Goal: Information Seeking & Learning: Learn about a topic

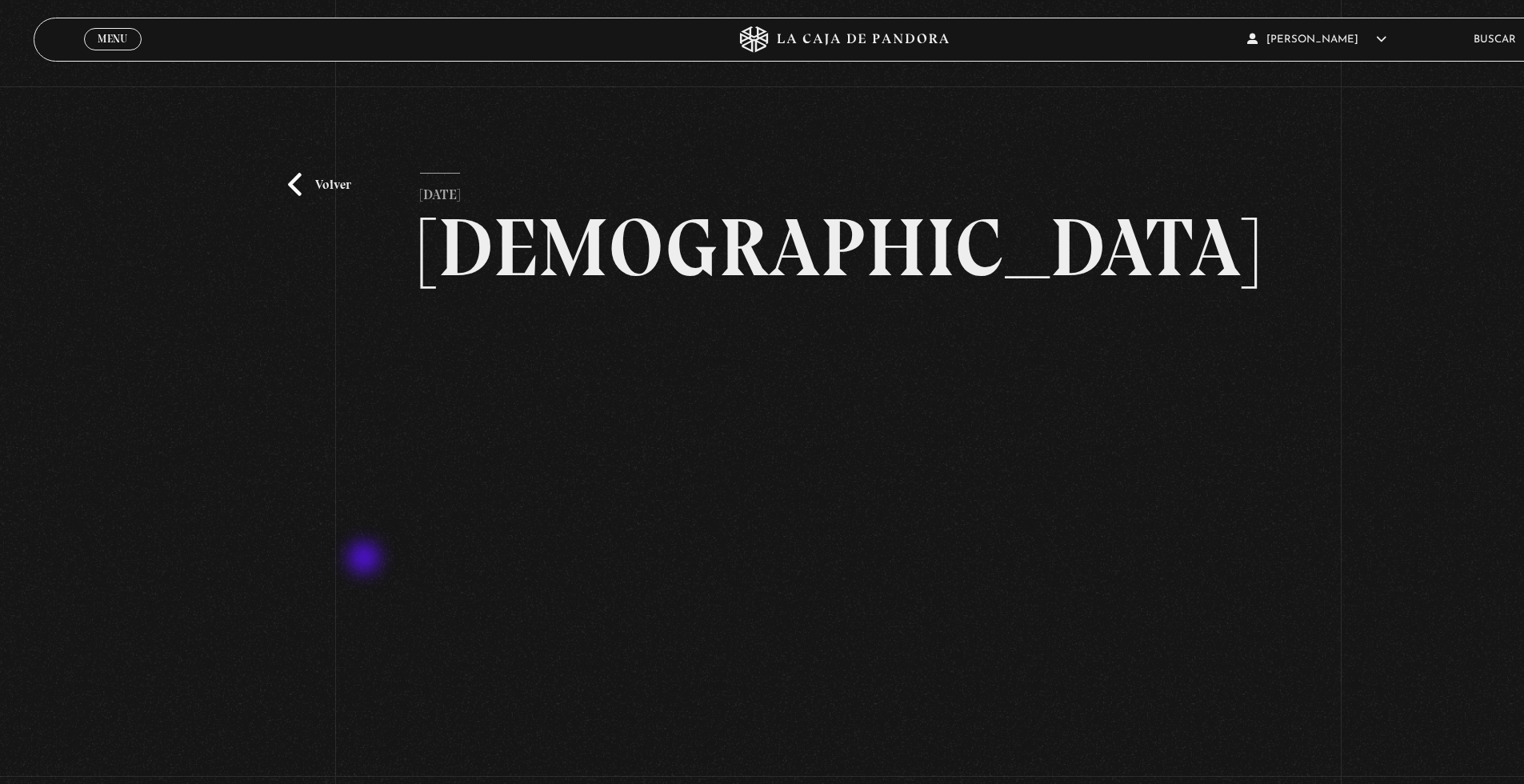
scroll to position [125, 0]
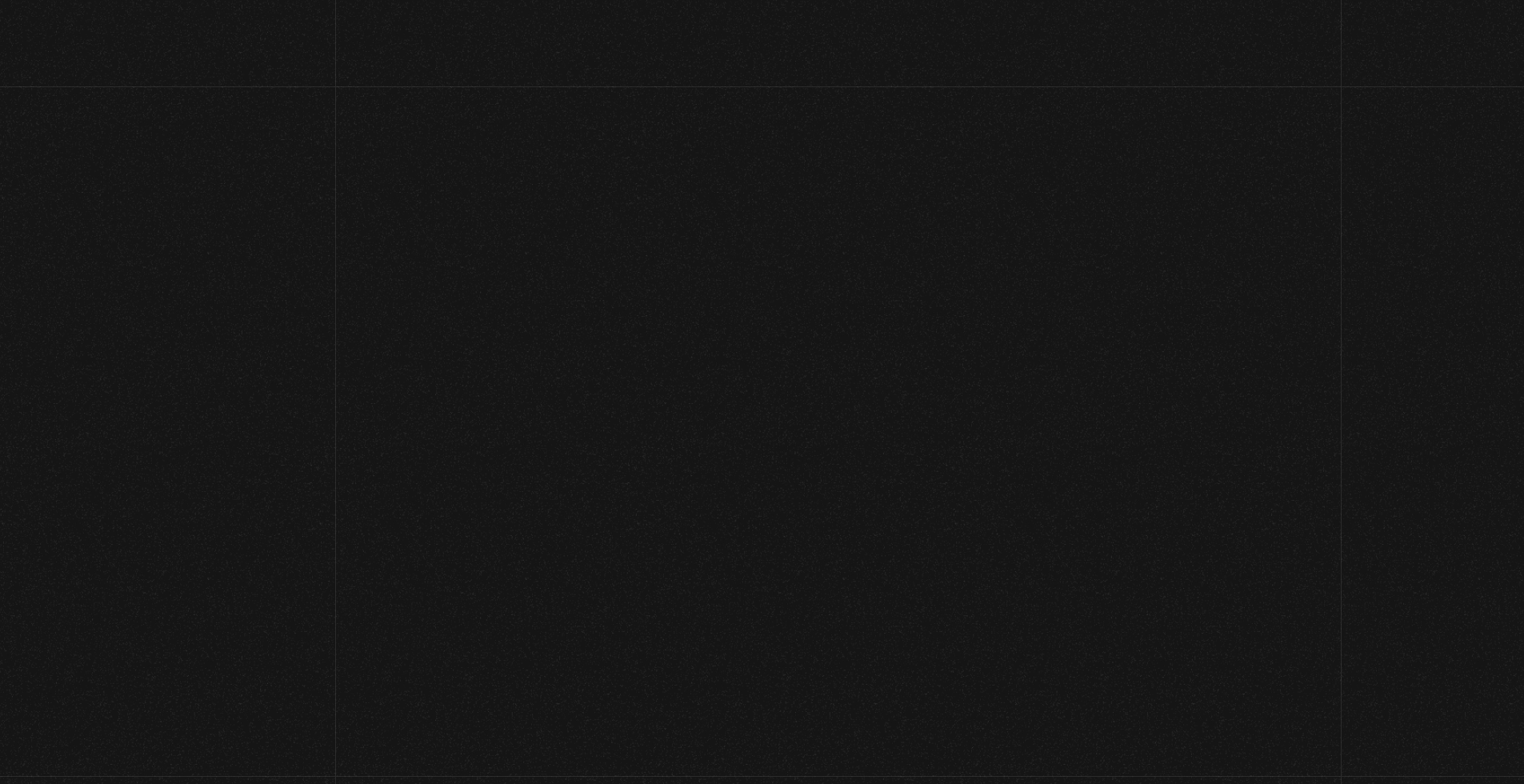
scroll to position [245, 0]
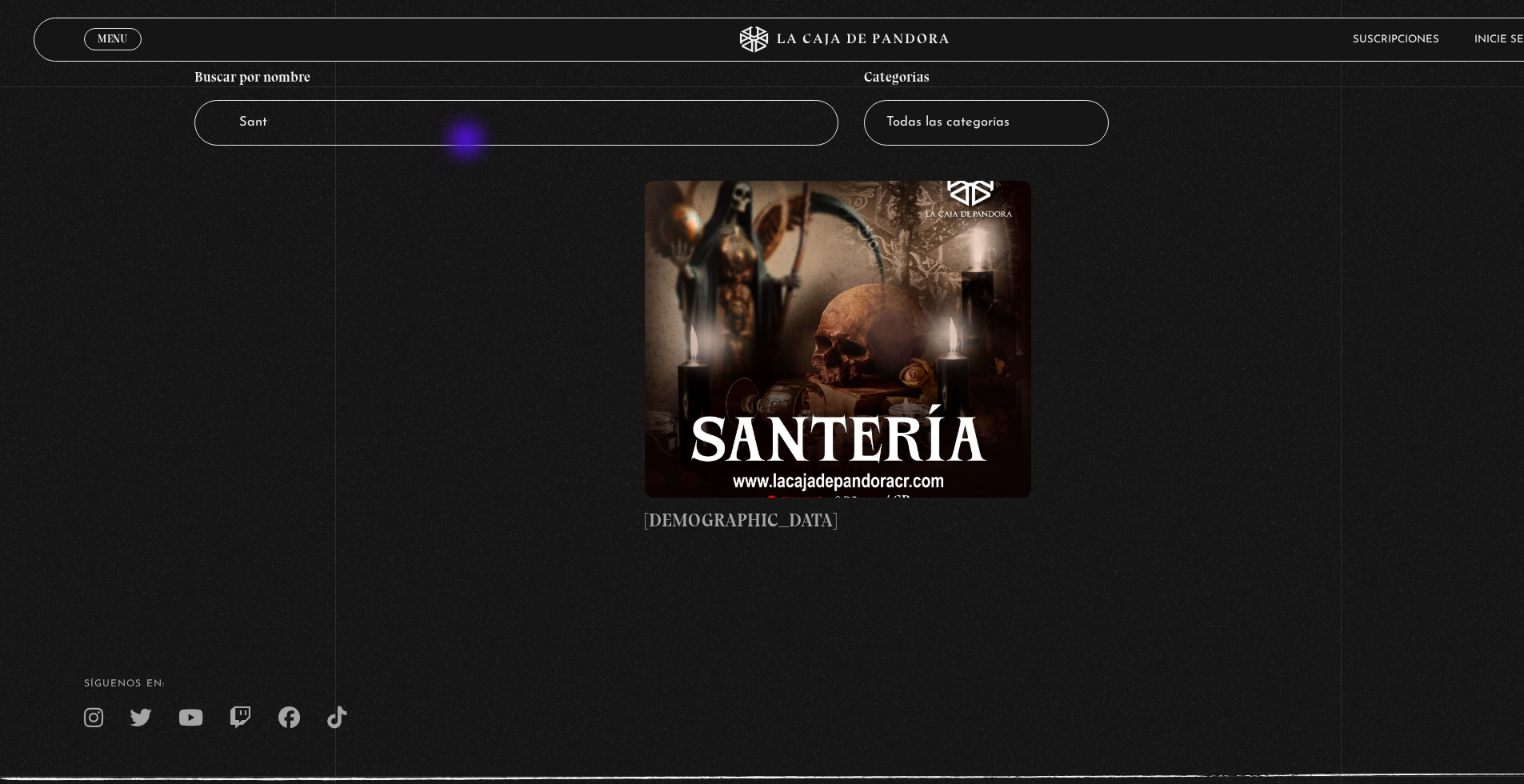
click at [426, 129] on input "Sant" at bounding box center [516, 123] width 644 height 46
type input "S"
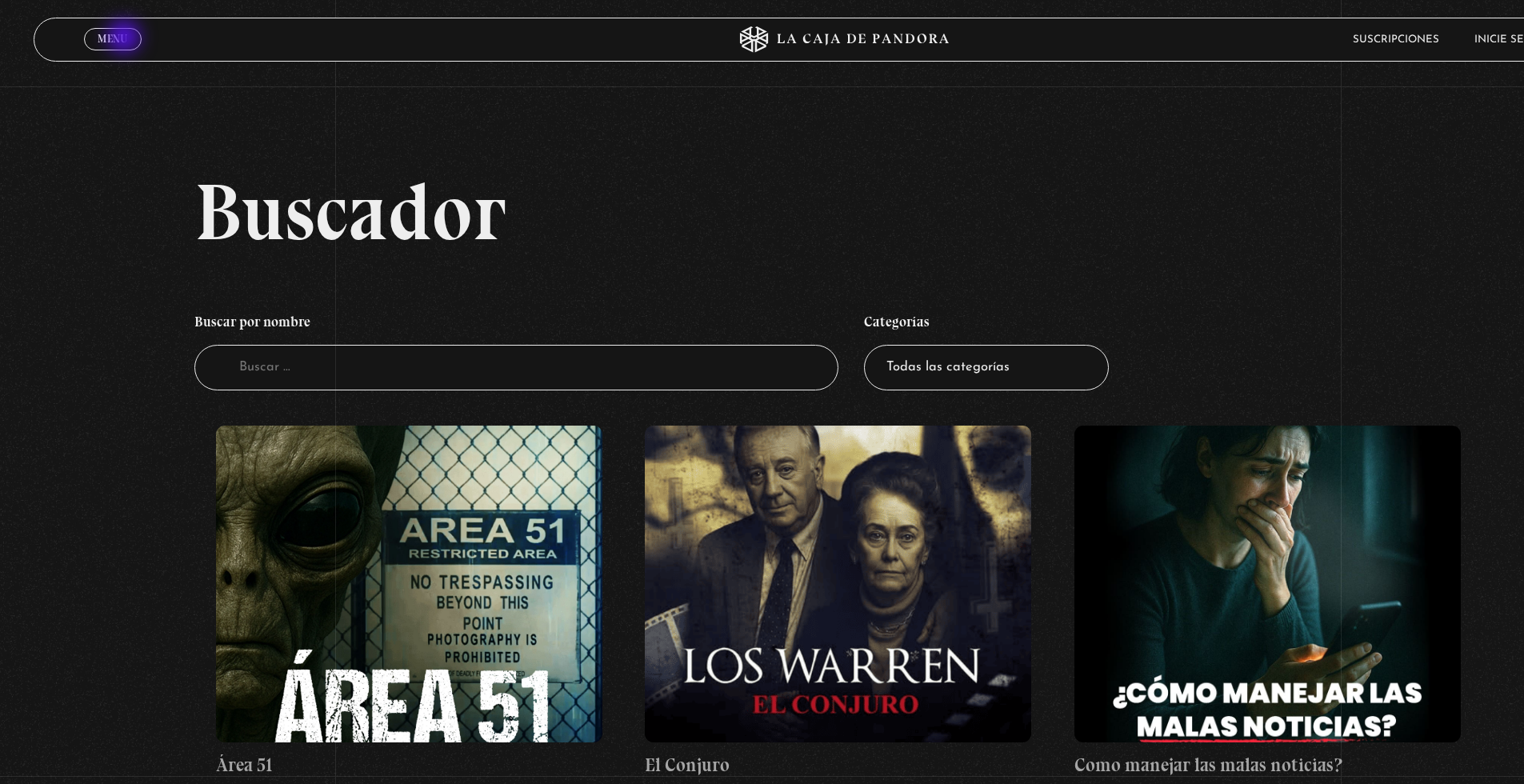
click at [114, 35] on span "Menu" at bounding box center [112, 38] width 30 height 10
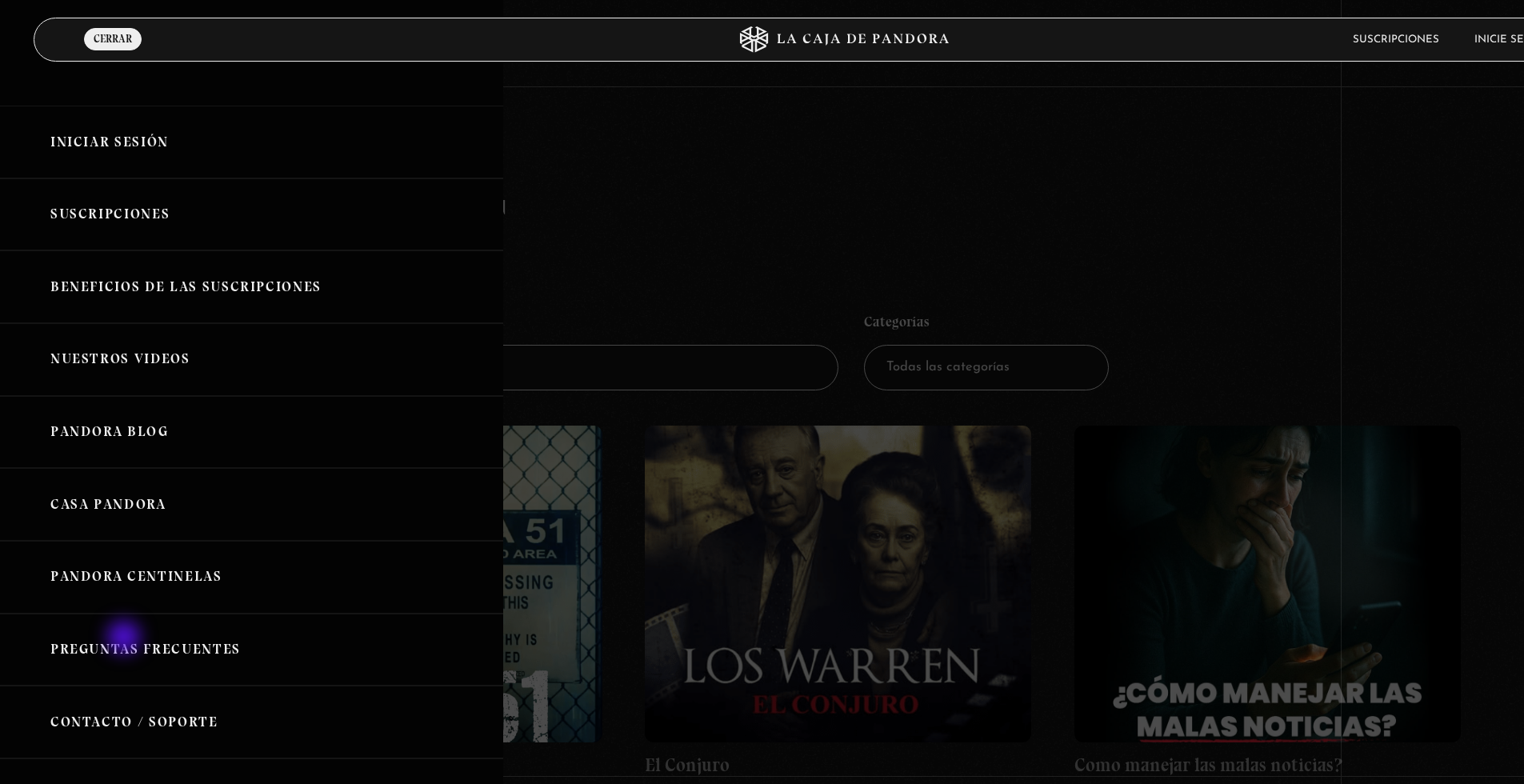
click at [114, 581] on link "Pandora Centinelas" at bounding box center [251, 577] width 503 height 73
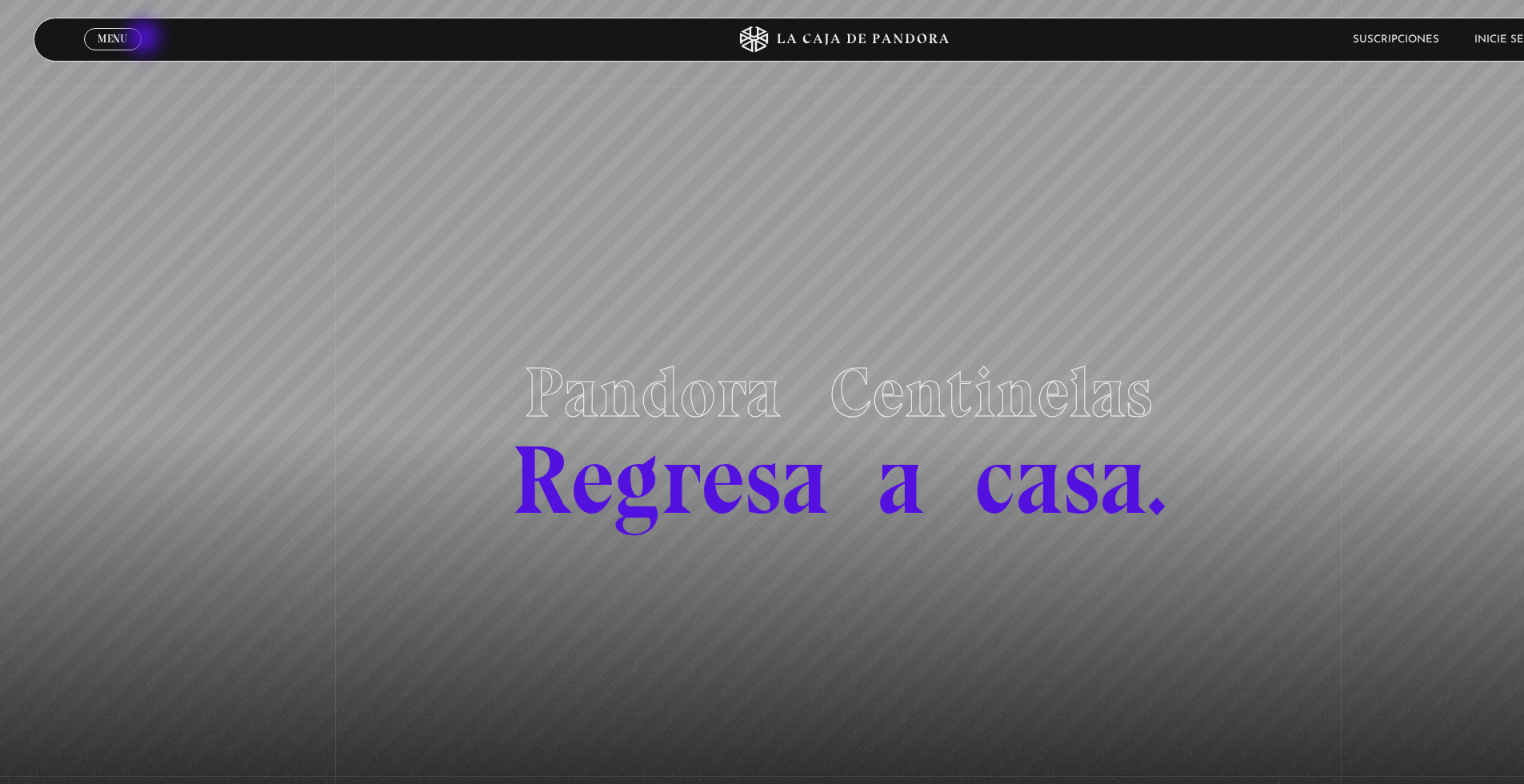
click at [132, 35] on link "Menu Cerrar" at bounding box center [113, 39] width 58 height 22
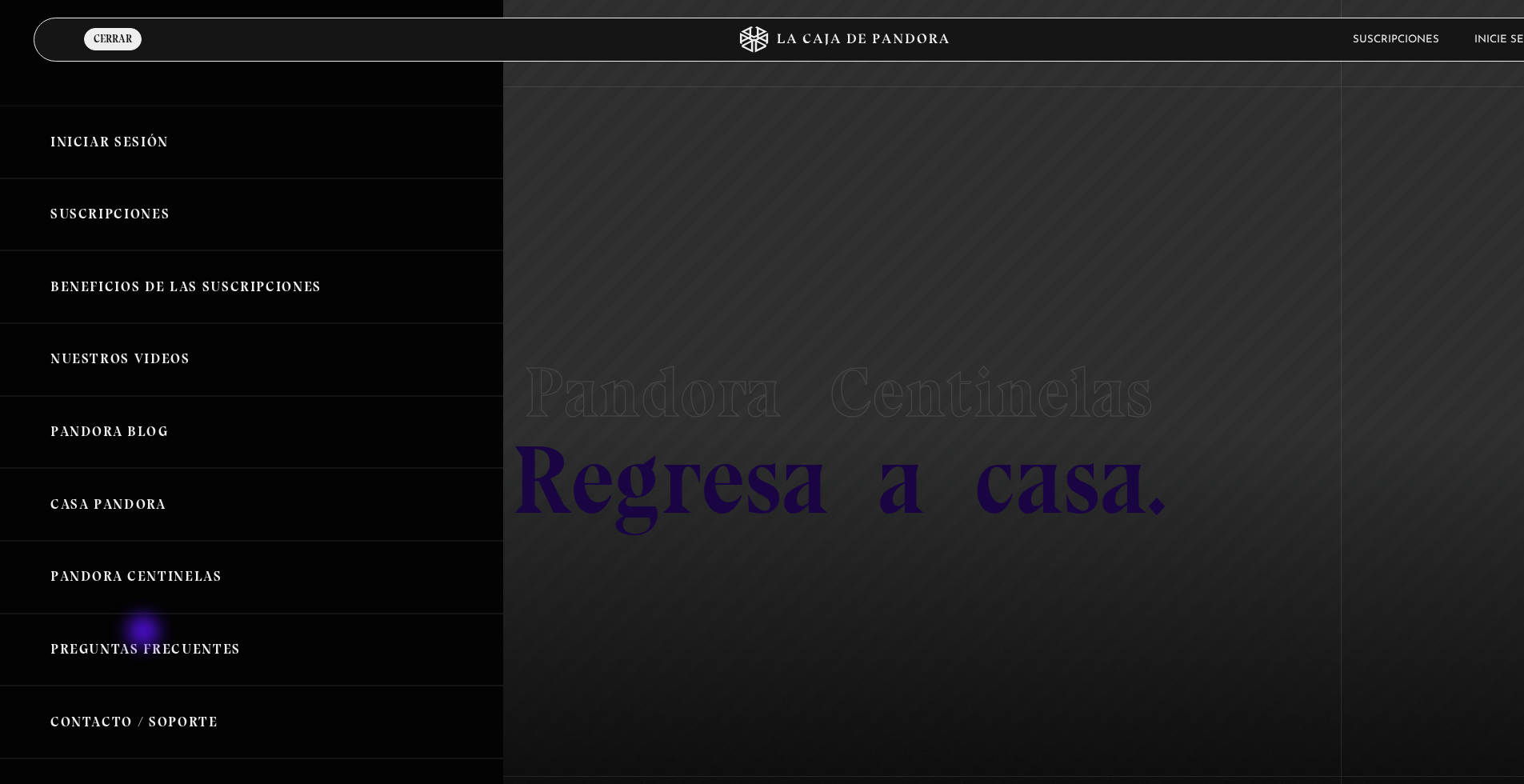
click at [132, 573] on link "Pandora Centinelas" at bounding box center [251, 577] width 503 height 73
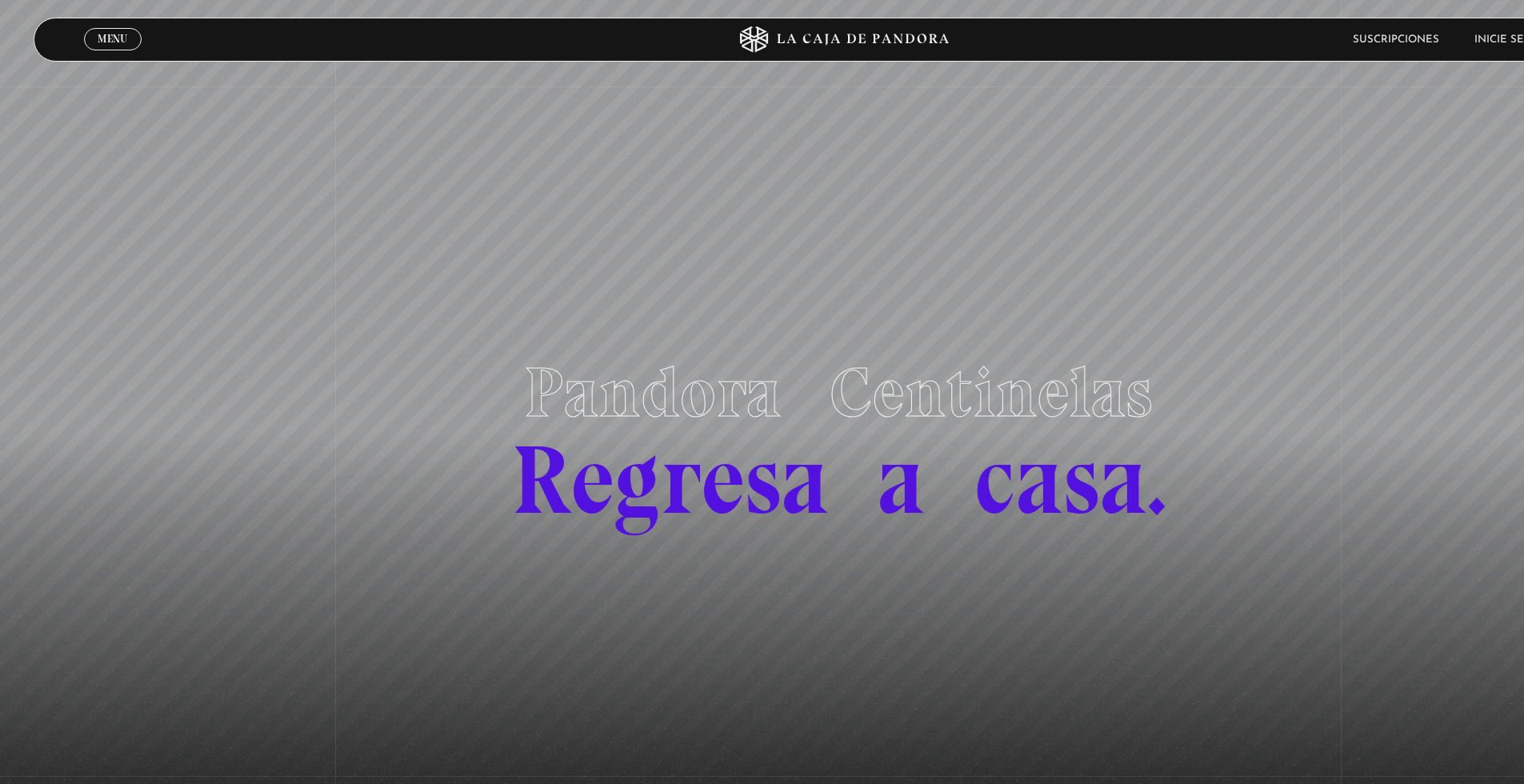
click at [1511, 44] on link "Inicie sesión" at bounding box center [1513, 39] width 77 height 10
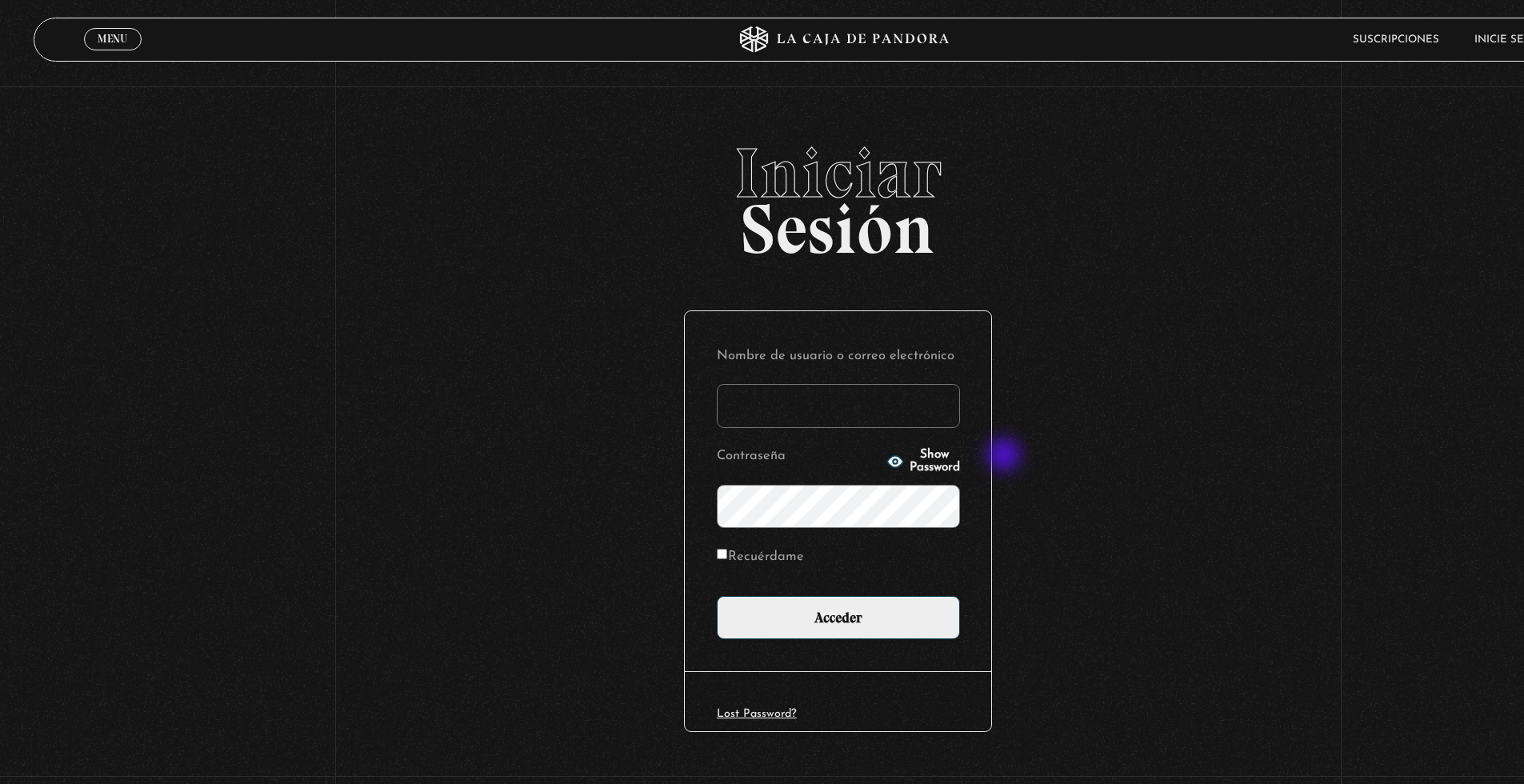
click at [914, 415] on input "Nombre de usuario o correo electrónico" at bounding box center [838, 406] width 243 height 44
click at [914, 415] on input "P" at bounding box center [838, 406] width 243 height 44
click at [914, 415] on input "PG" at bounding box center [838, 406] width 243 height 44
click at [914, 415] on input "PGc" at bounding box center [838, 406] width 243 height 44
click at [914, 415] on input "PGch" at bounding box center [838, 406] width 243 height 44
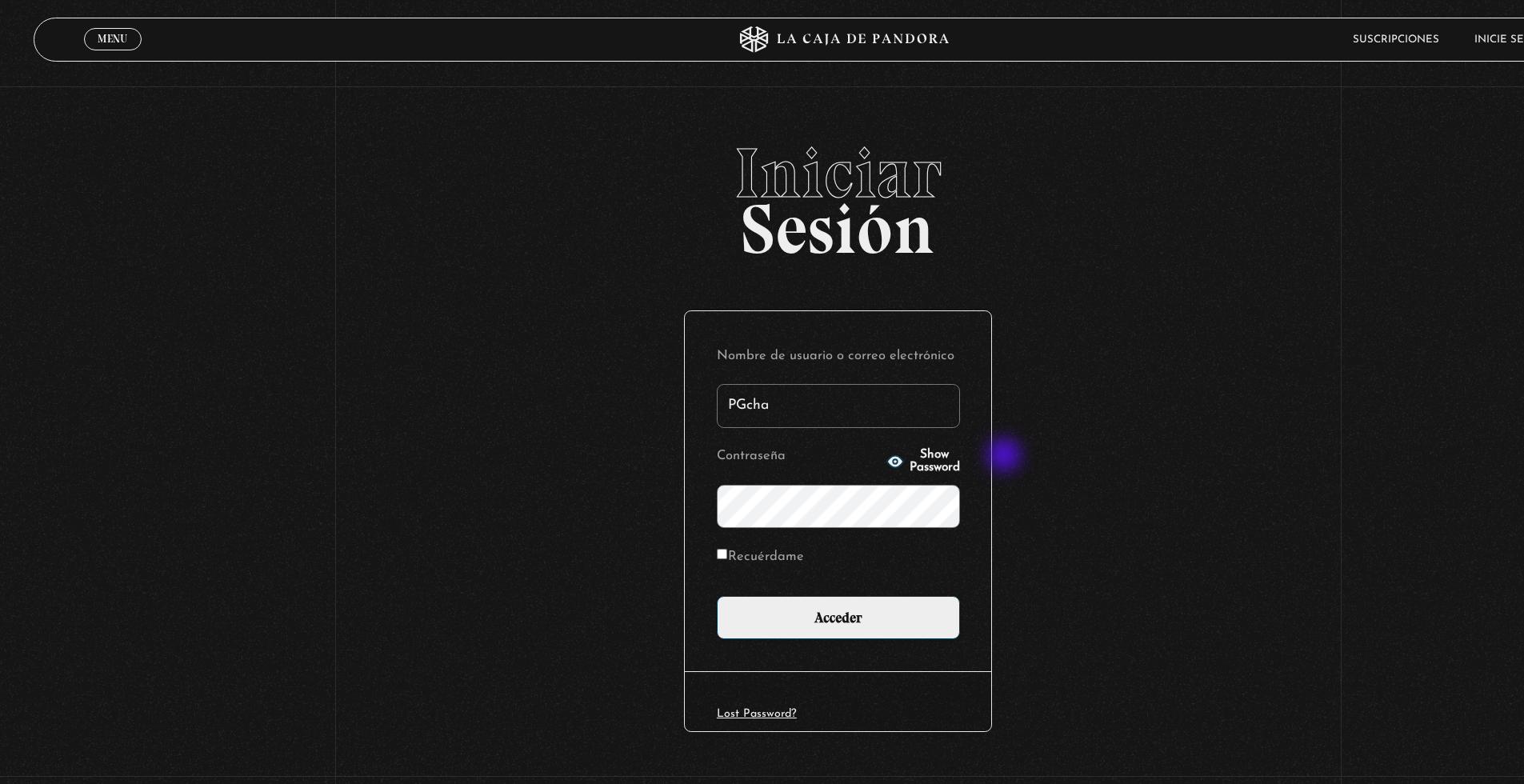
click at [914, 415] on input "PGcha" at bounding box center [838, 406] width 243 height 44
click at [949, 415] on input "PGchac" at bounding box center [838, 406] width 243 height 44
click at [949, 415] on input "PGchaco" at bounding box center [838, 406] width 243 height 44
type input "PGchacon"
click at [717, 596] on input "Acceder" at bounding box center [838, 618] width 243 height 44
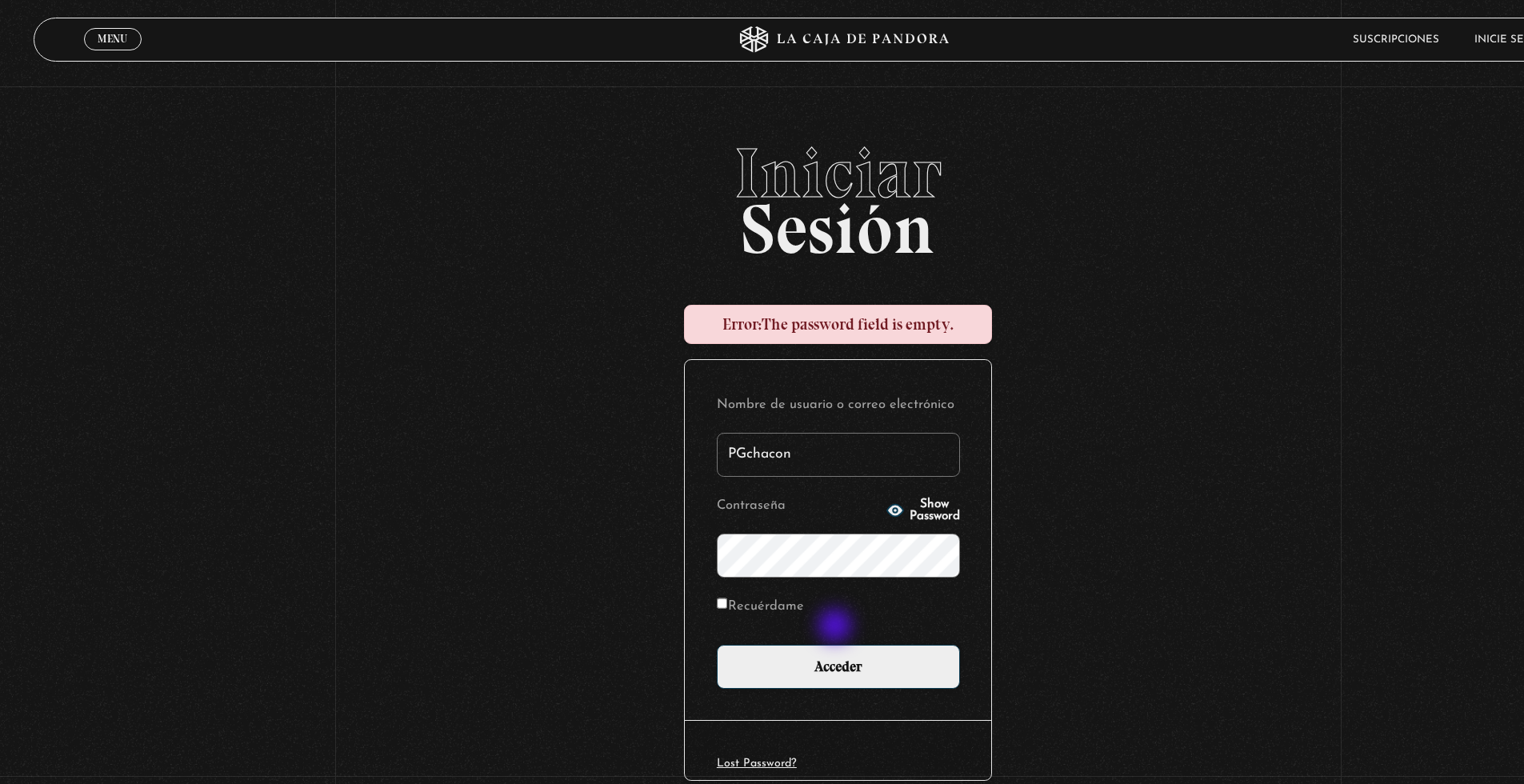
click at [717, 645] on input "Acceder" at bounding box center [838, 666] width 243 height 44
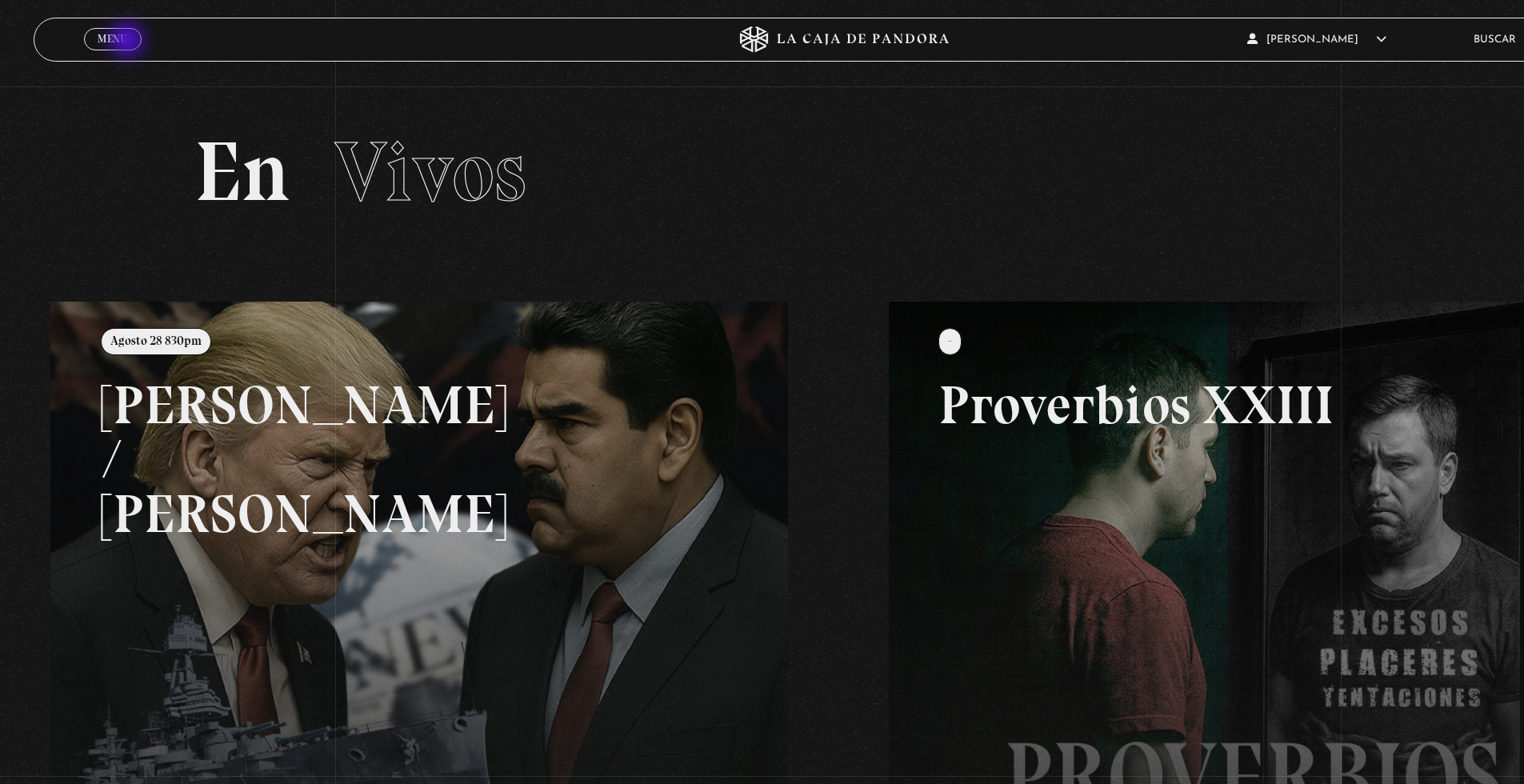
click at [117, 38] on span "Menu" at bounding box center [112, 38] width 30 height 10
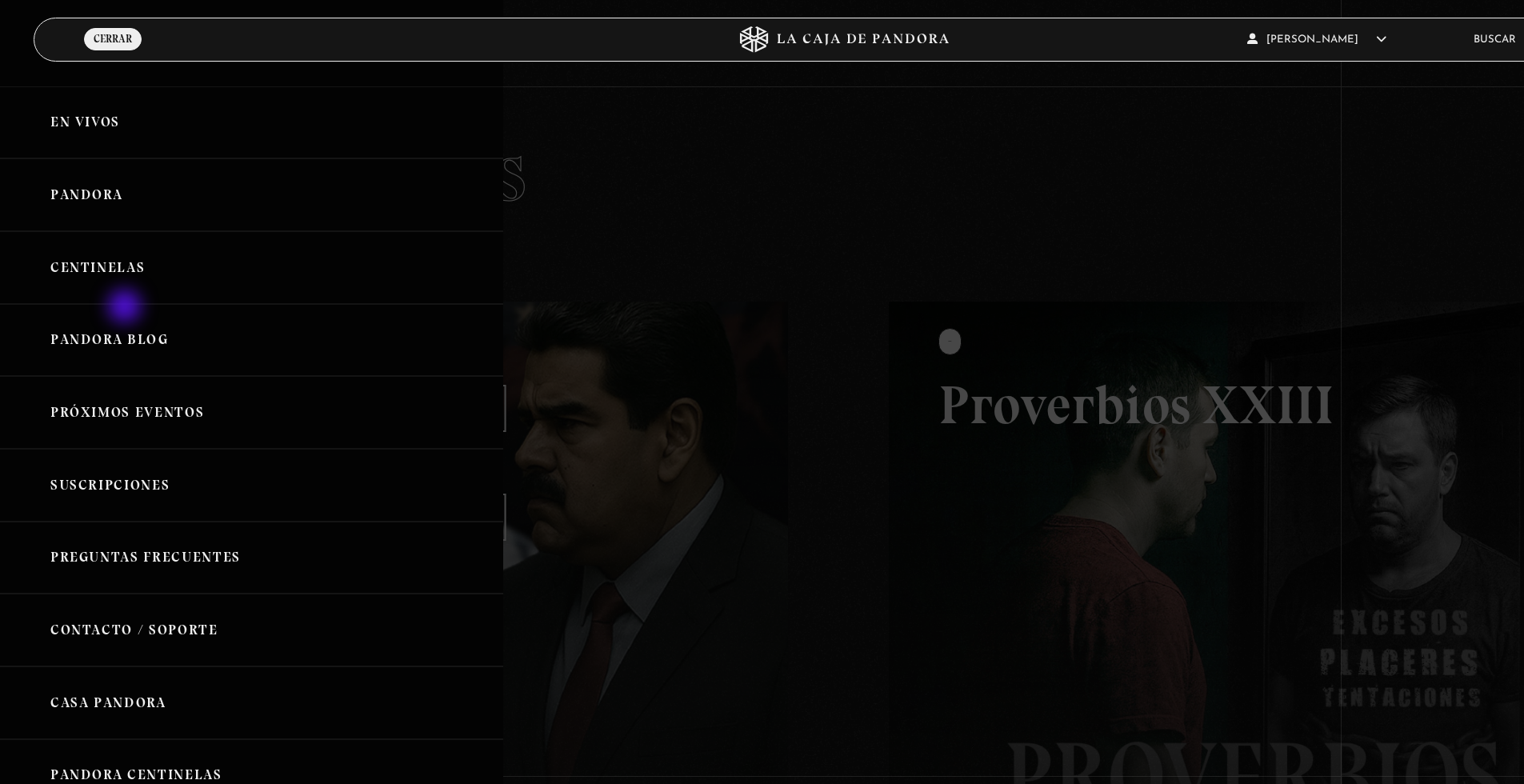
click at [115, 280] on link "Centinelas" at bounding box center [251, 267] width 503 height 73
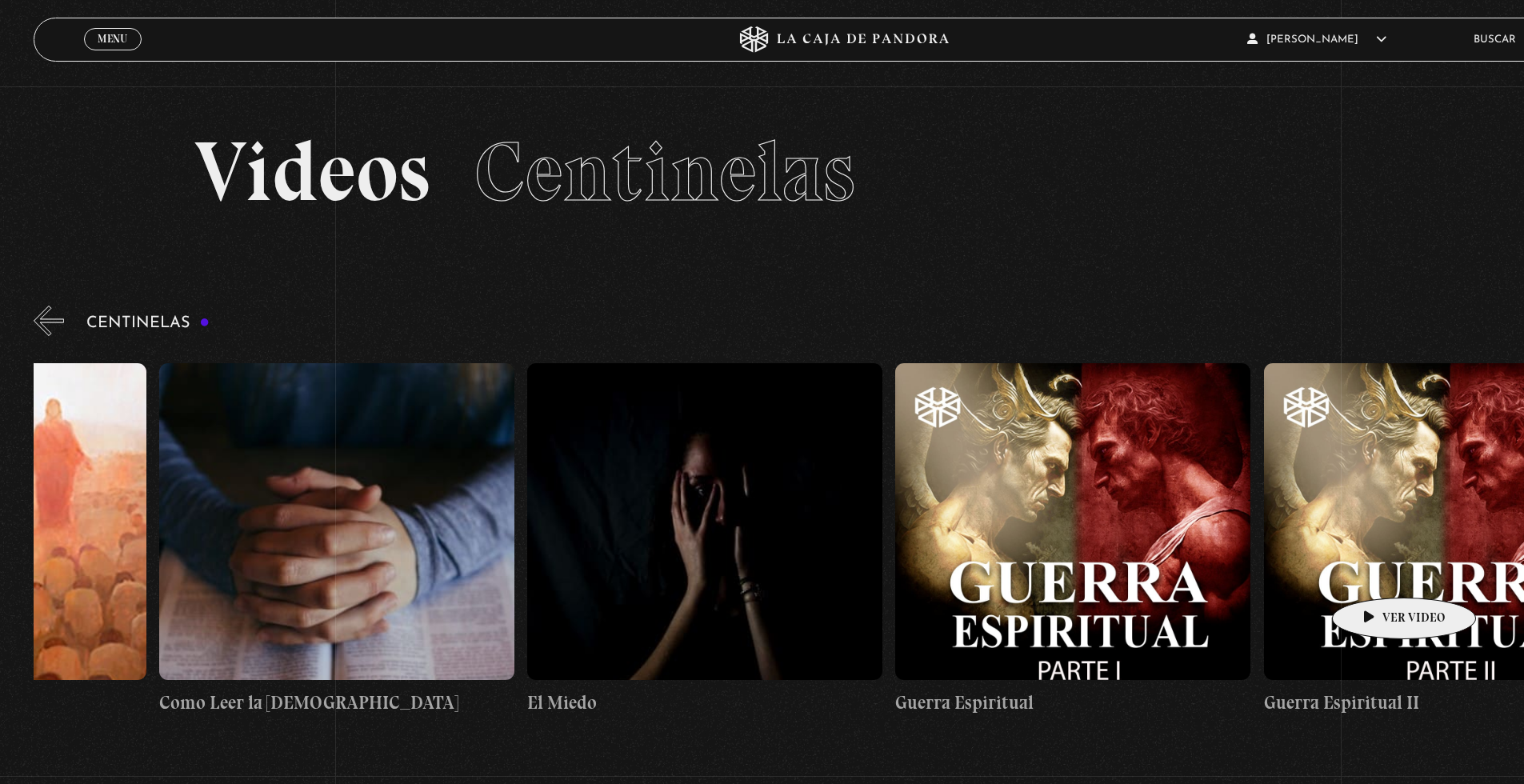
scroll to position [0, 31362]
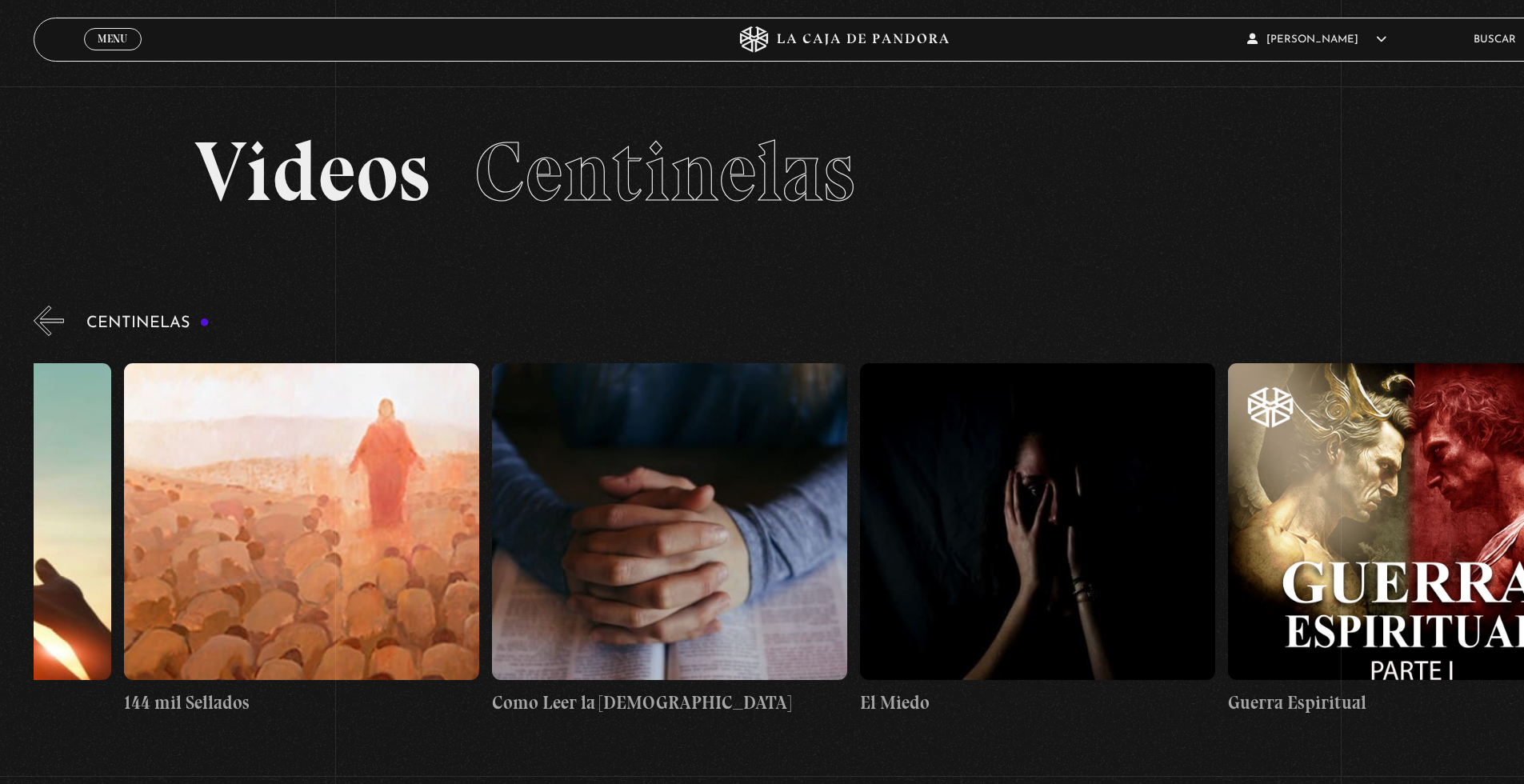
click at [1275, 697] on h4 "Guerra Espiritual" at bounding box center [1406, 702] width 355 height 28
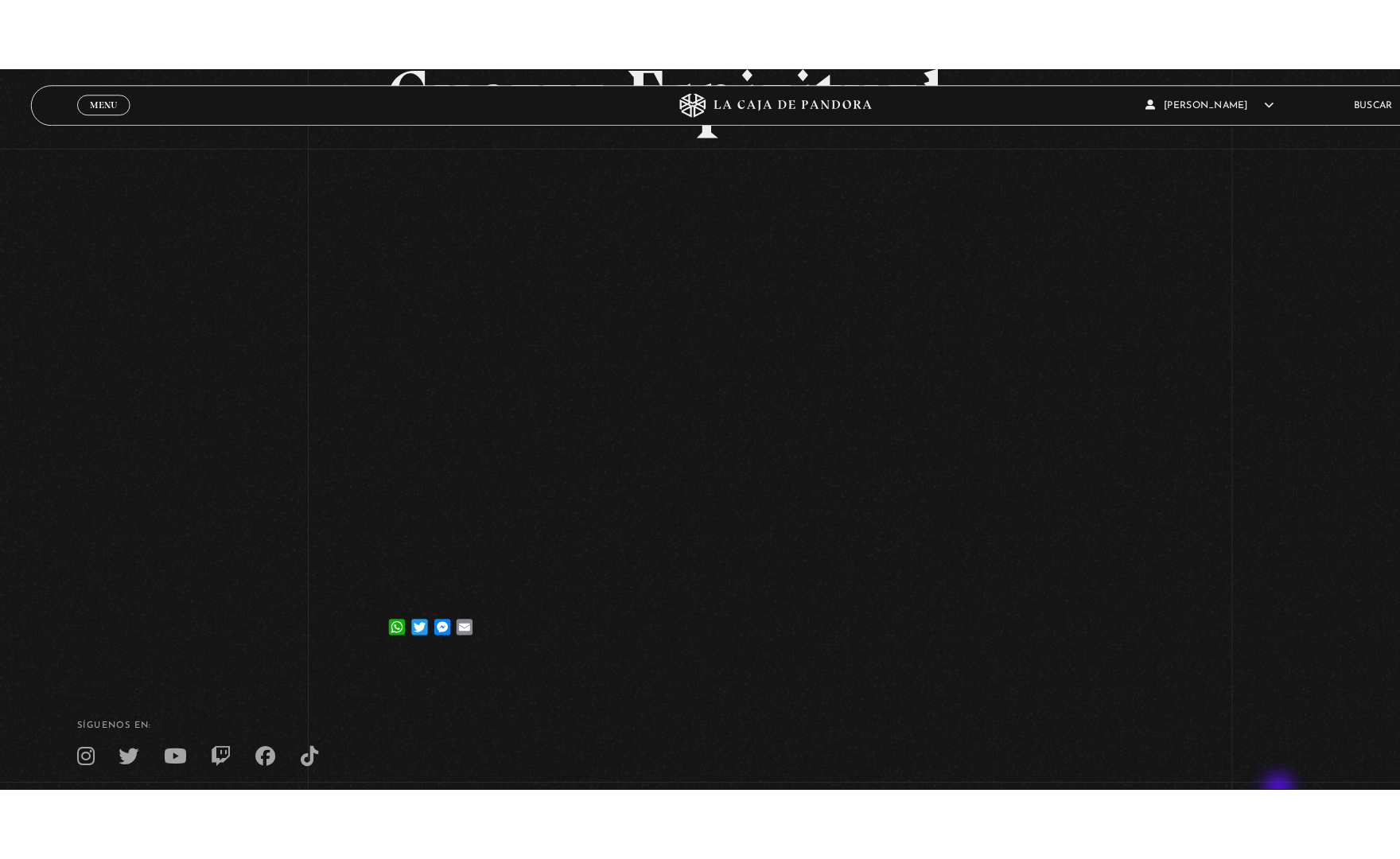
scroll to position [116, 0]
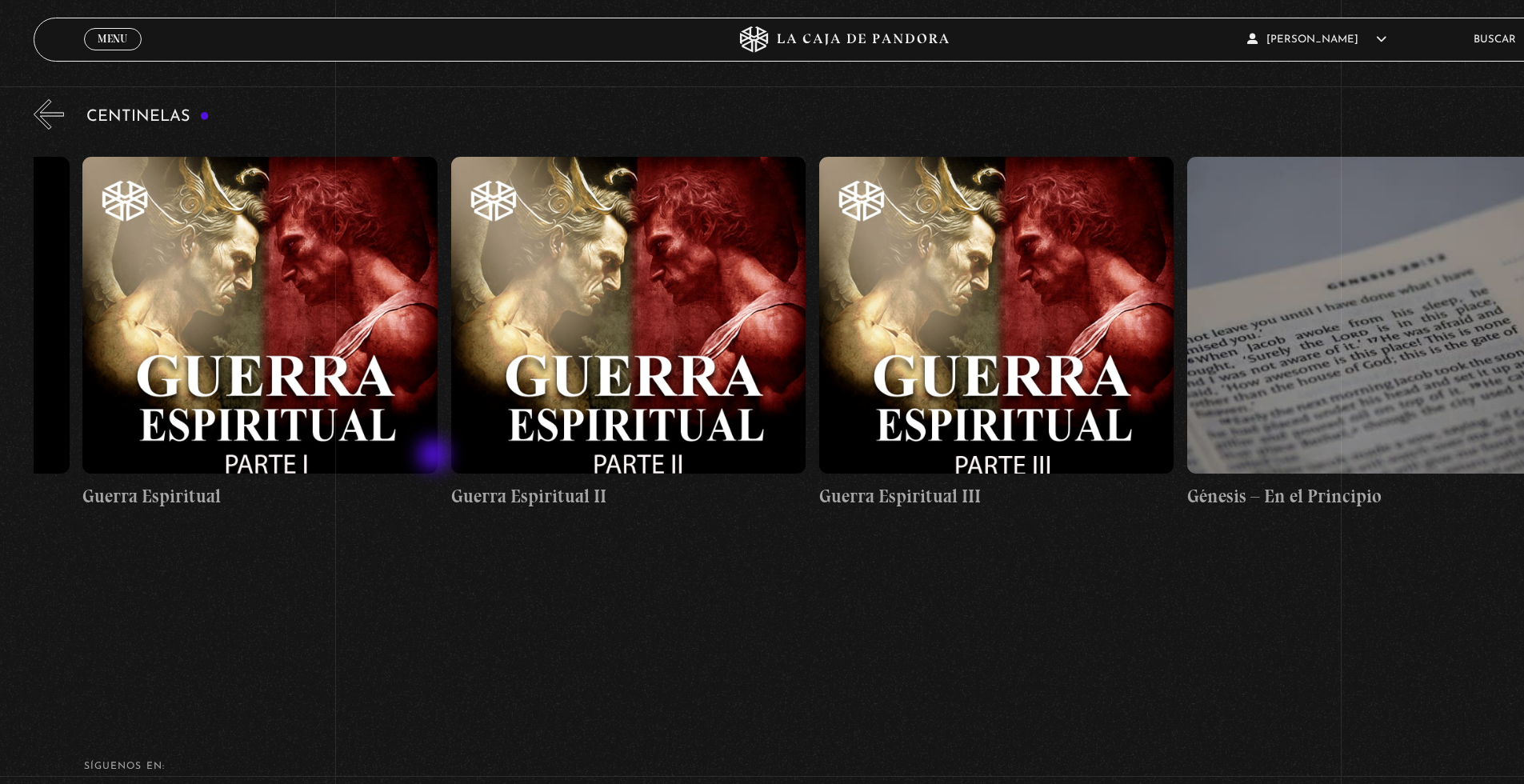
scroll to position [0, 32216]
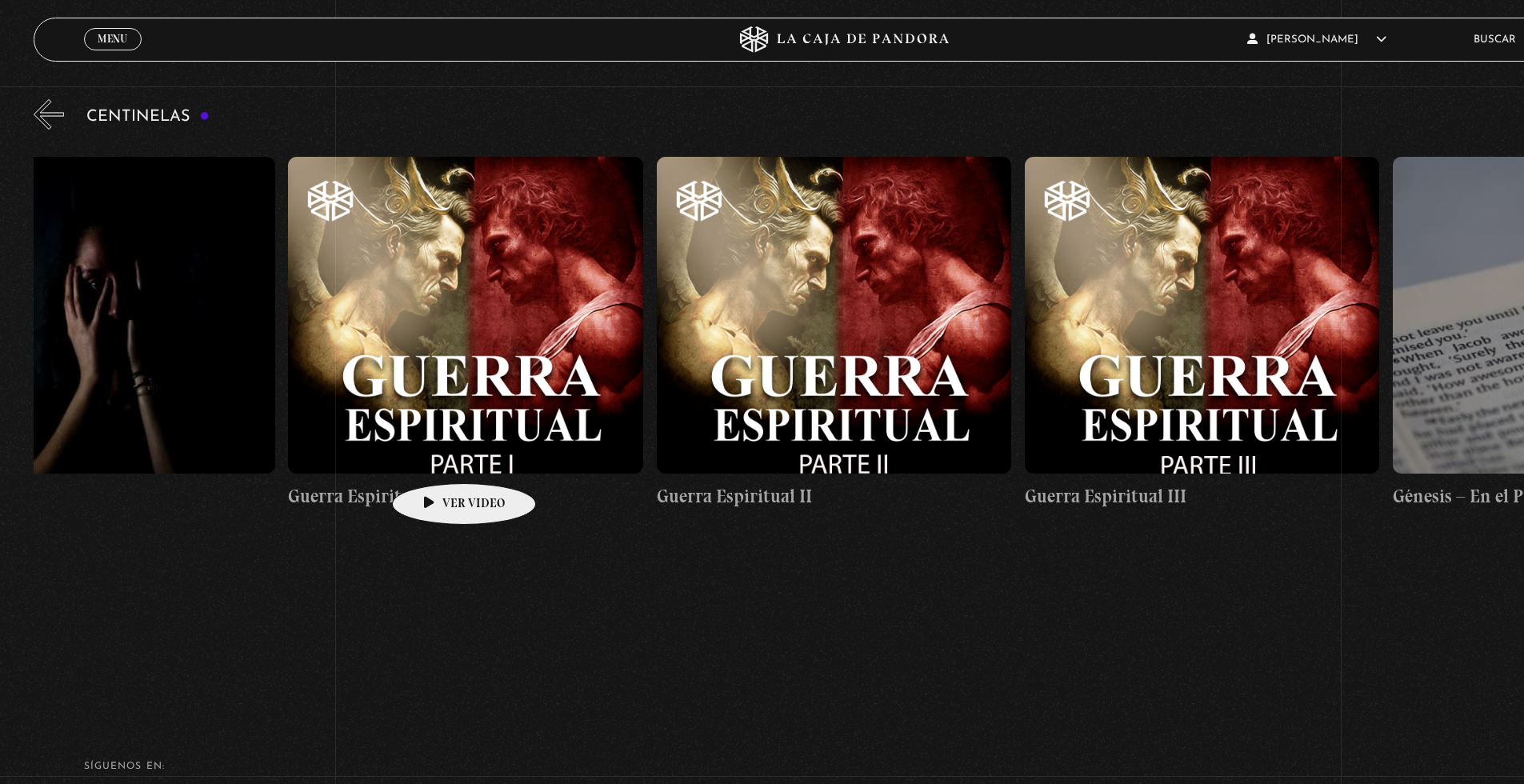
click at [396, 415] on figure at bounding box center [466, 315] width 355 height 317
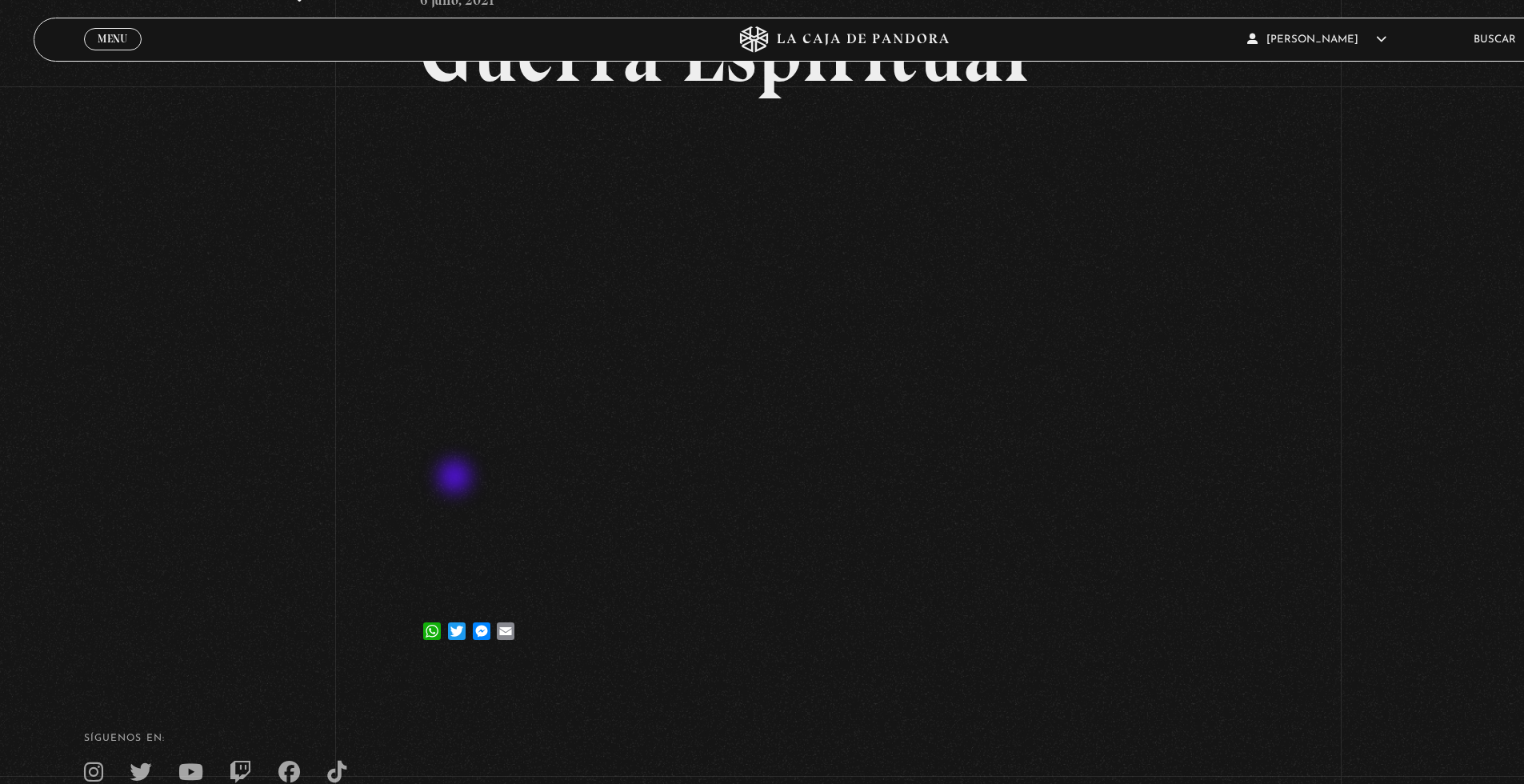
scroll to position [114, 0]
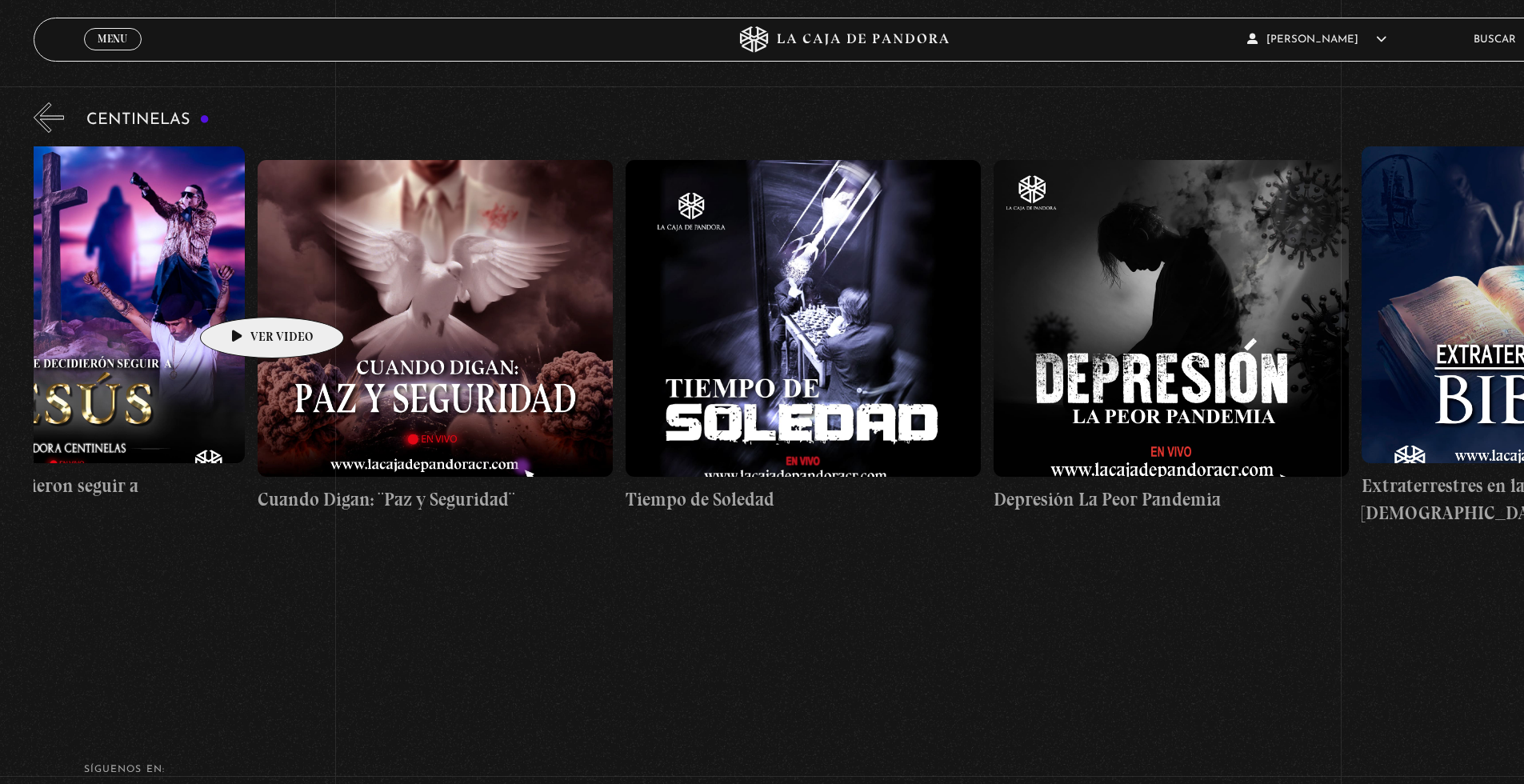
scroll to position [0, 9368]
